Goal: Task Accomplishment & Management: Manage account settings

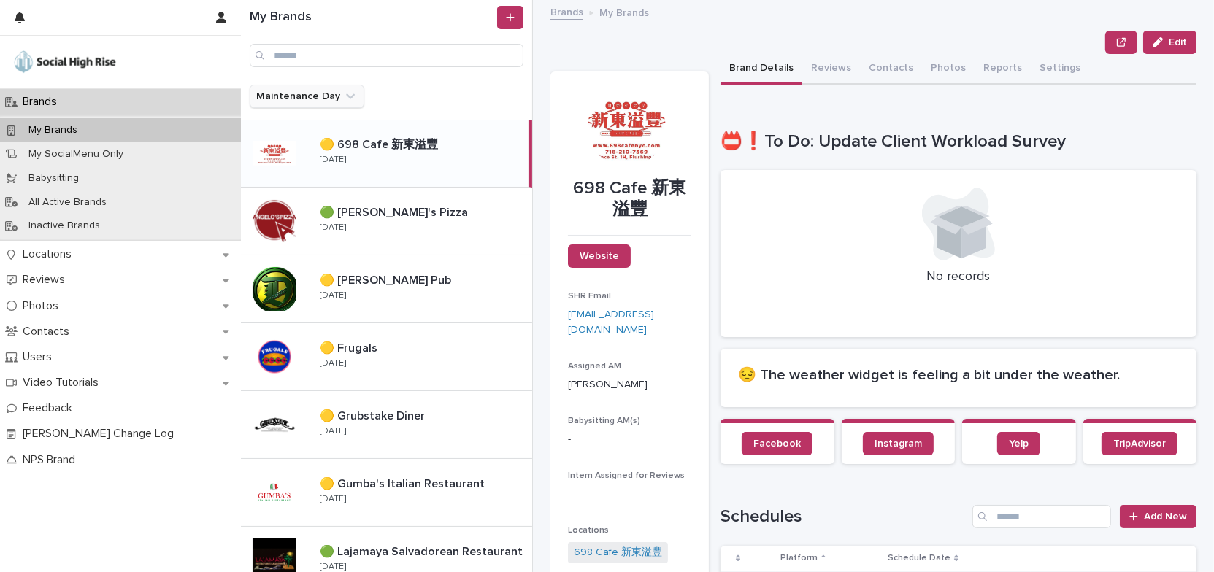
click at [348, 96] on icon "Maintenance Day" at bounding box center [350, 96] width 9 height 5
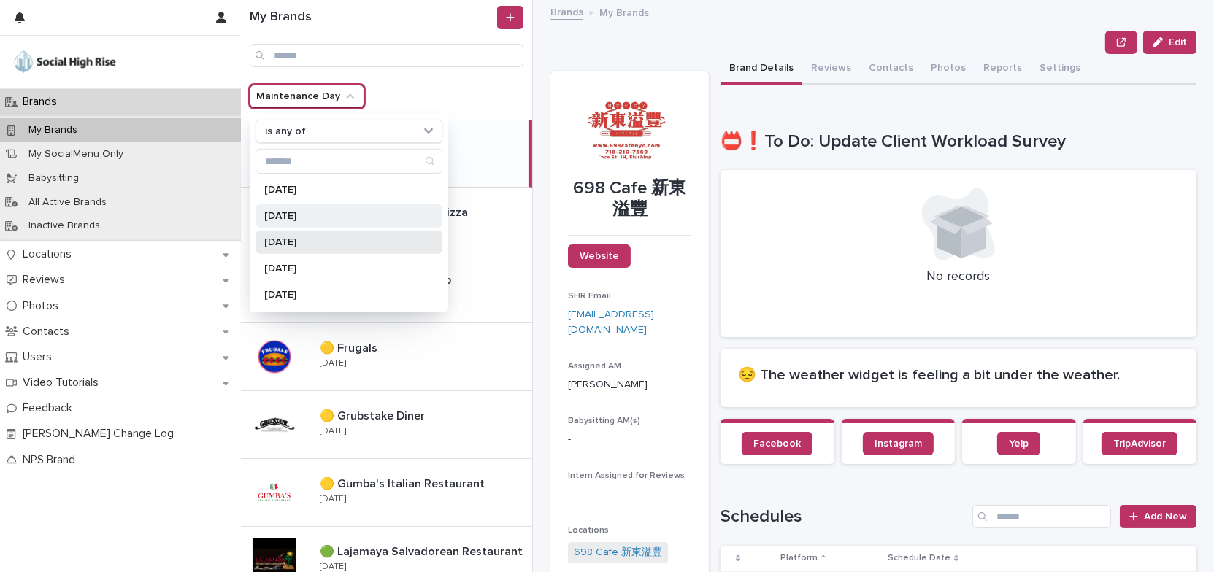
drag, startPoint x: 317, startPoint y: 239, endPoint x: 350, endPoint y: 214, distance: 41.6
click at [319, 239] on p "[DATE]" at bounding box center [341, 242] width 155 height 10
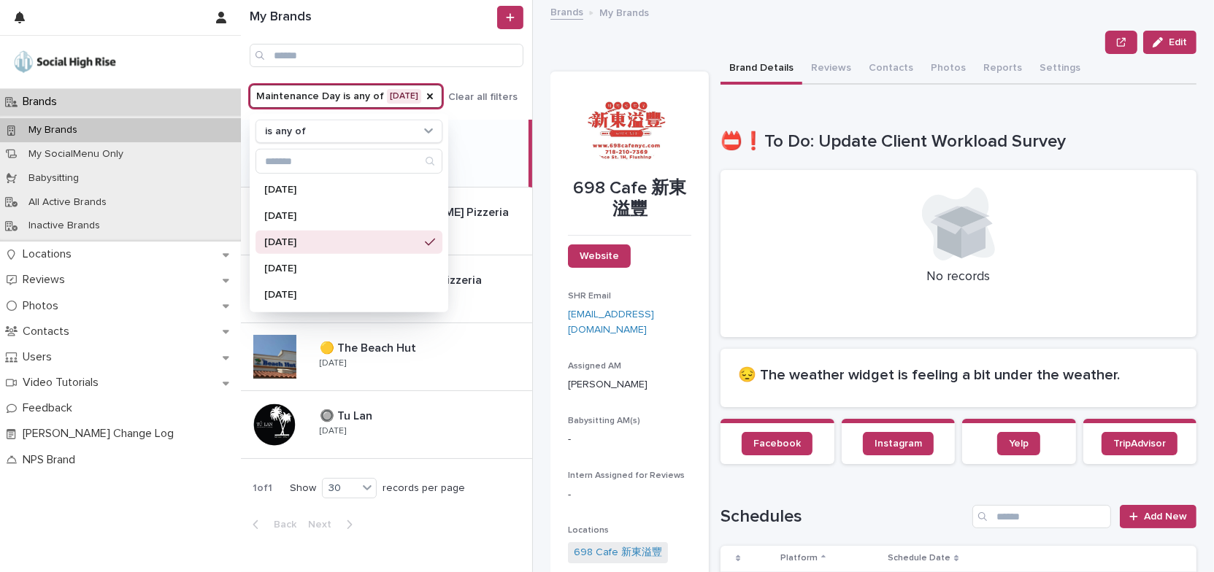
click at [588, 36] on div "Edit" at bounding box center [873, 42] width 646 height 23
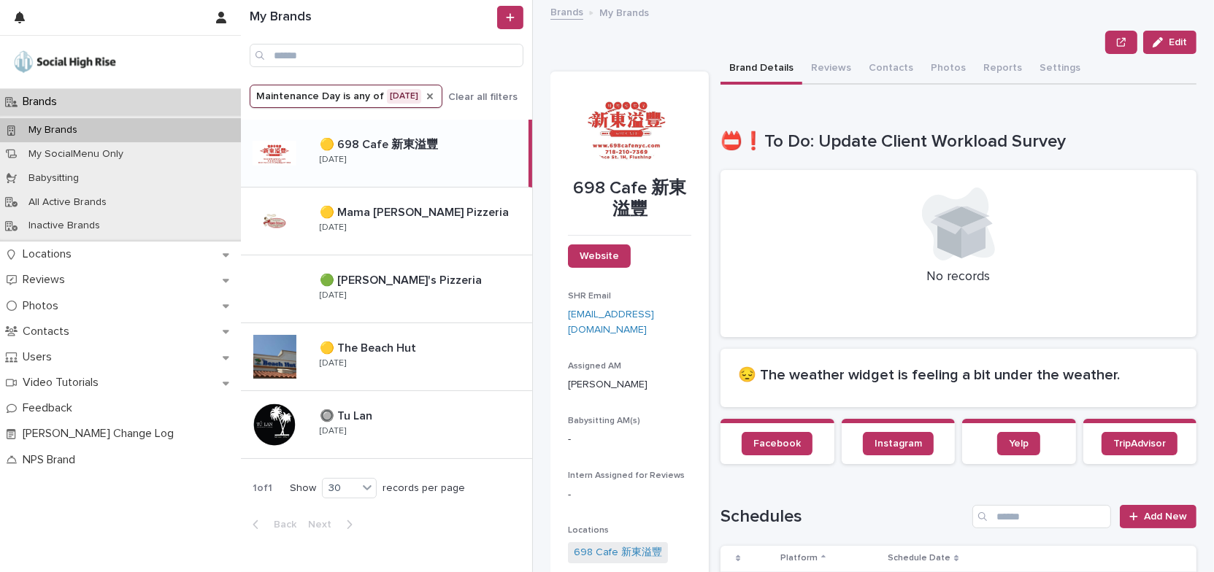
click at [433, 95] on icon "Maintenance Day" at bounding box center [430, 96] width 6 height 6
click at [347, 94] on icon "Maintenance Day" at bounding box center [350, 96] width 15 height 15
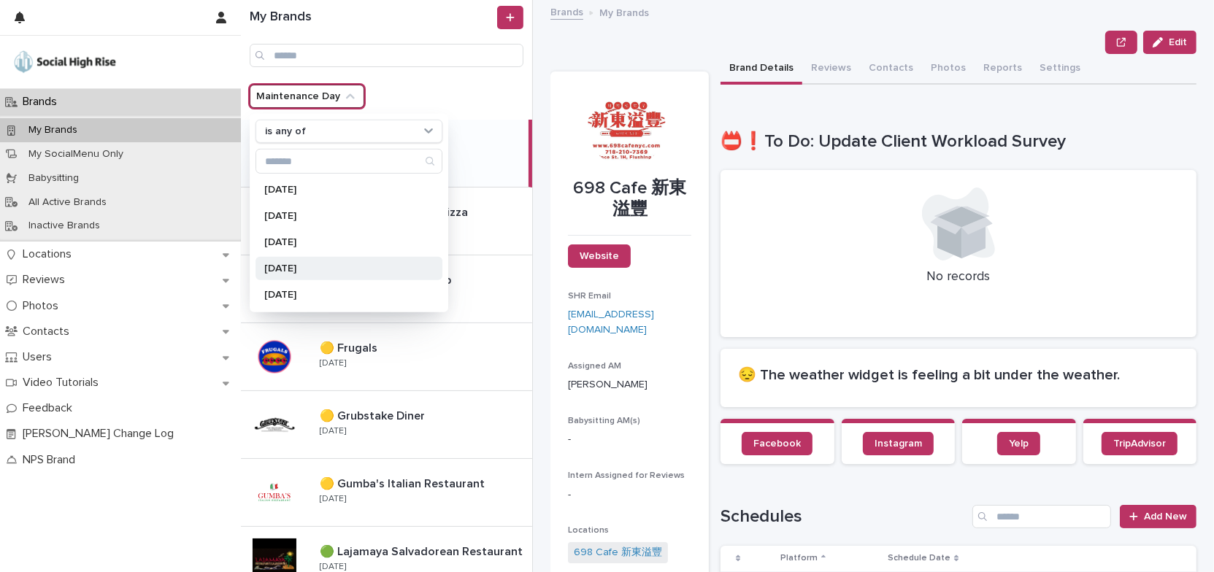
click at [329, 269] on p "[DATE]" at bounding box center [341, 268] width 155 height 10
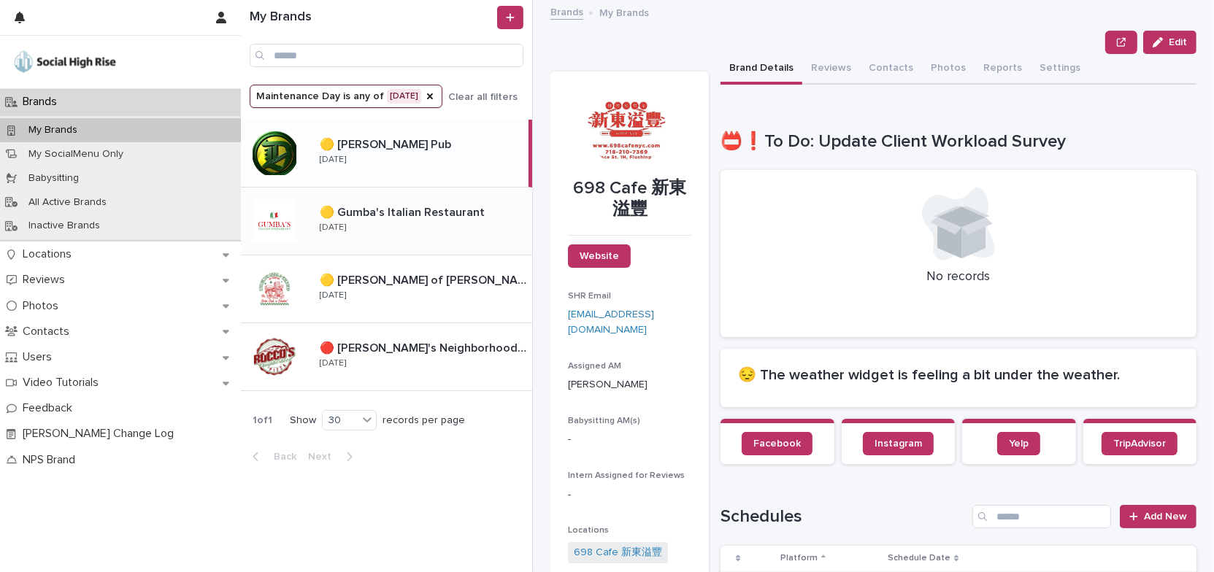
click at [461, 235] on div "🟡 Gumba's Italian Restaurant 🟡 Gumba's Italian Restaurant [DATE]" at bounding box center [420, 221] width 224 height 42
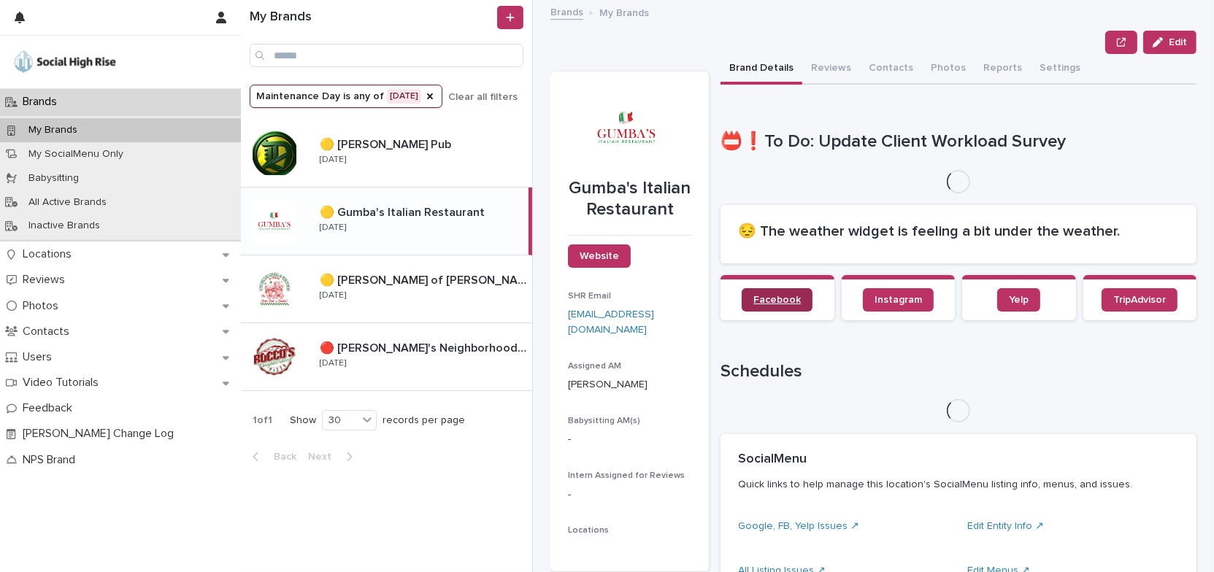
click at [761, 295] on span "Facebook" at bounding box center [776, 300] width 47 height 10
